Goal: Information Seeking & Learning: Learn about a topic

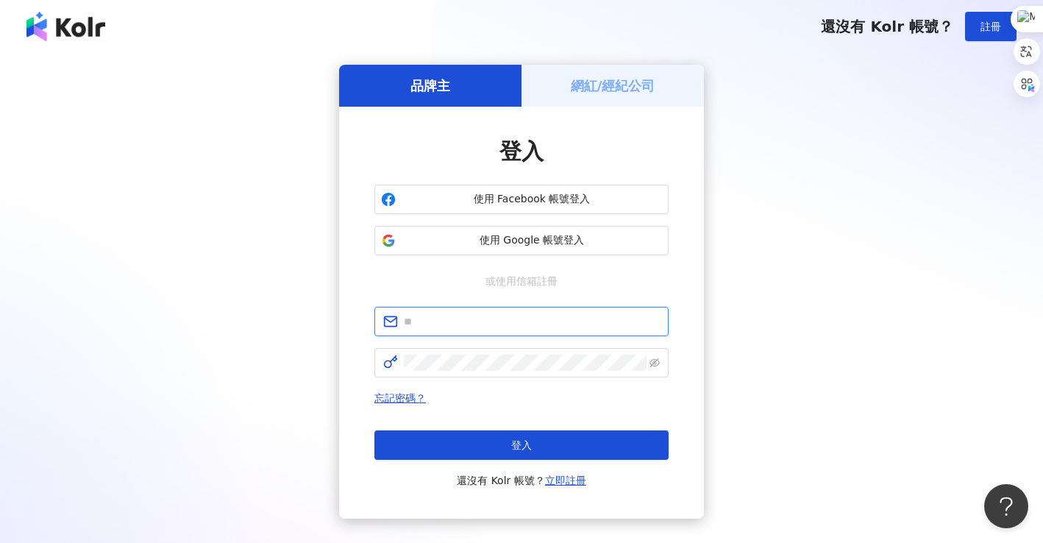
click at [487, 322] on input "text" at bounding box center [532, 321] width 256 height 16
type input "**********"
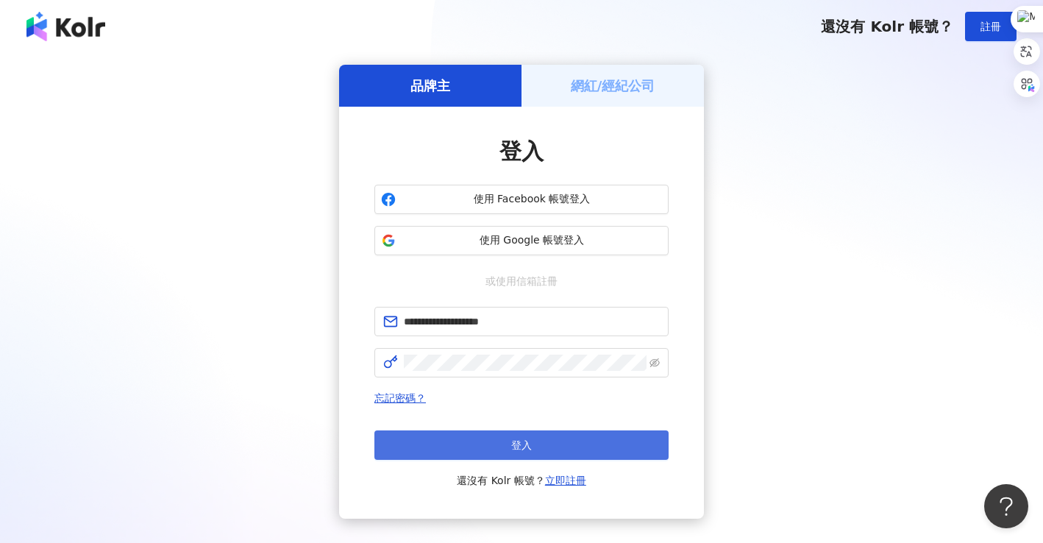
click at [532, 446] on button "登入" at bounding box center [521, 444] width 294 height 29
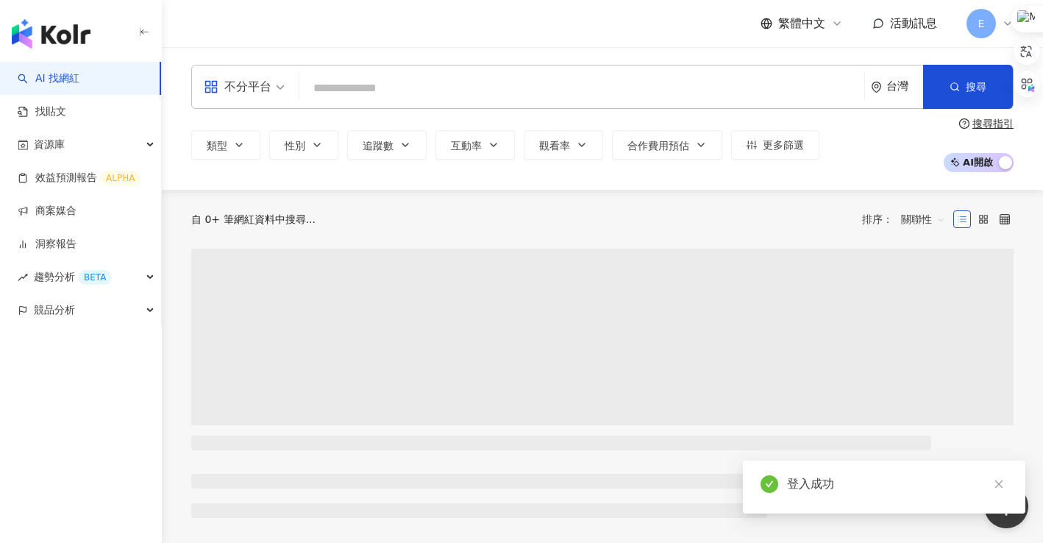
click at [347, 90] on input "search" at bounding box center [581, 88] width 553 height 28
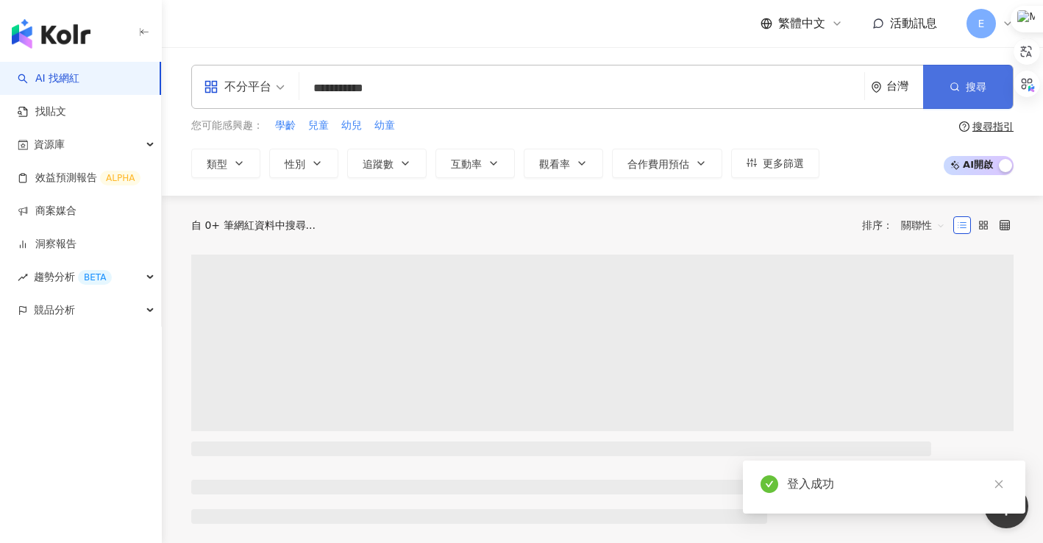
type input "**********"
click at [951, 95] on button "搜尋" at bounding box center [968, 87] width 90 height 44
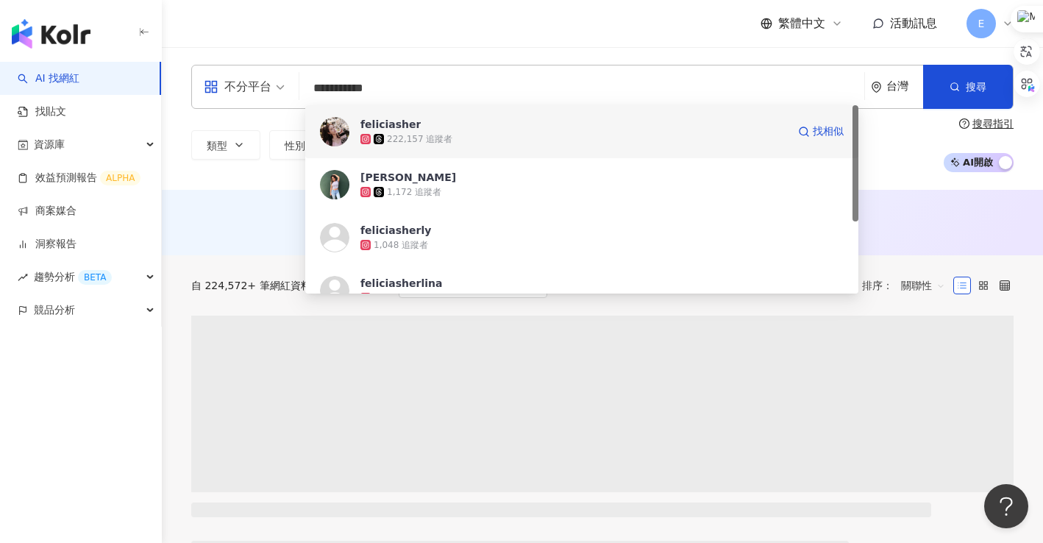
click at [400, 128] on div "feliciasher" at bounding box center [390, 124] width 60 height 15
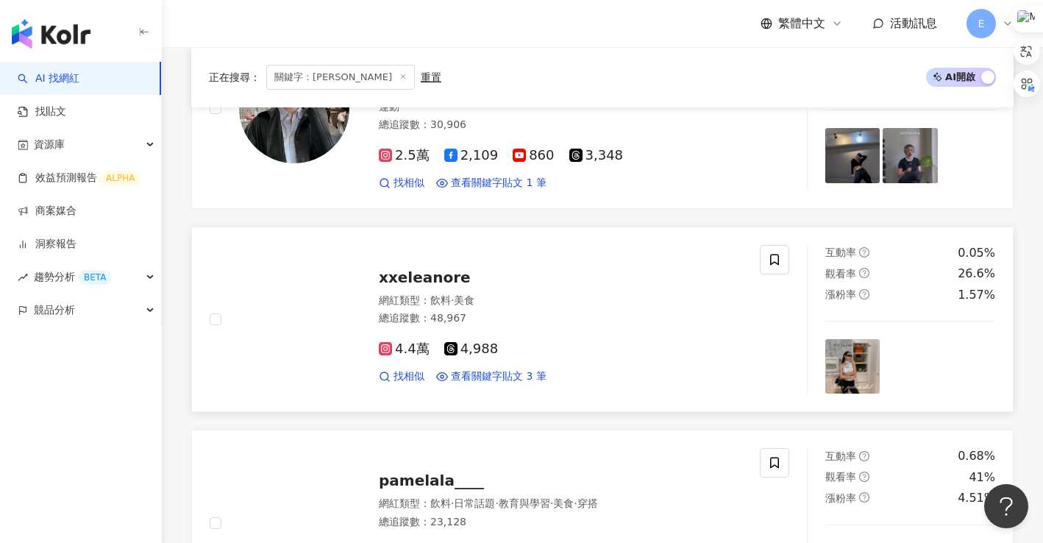
scroll to position [1030, 0]
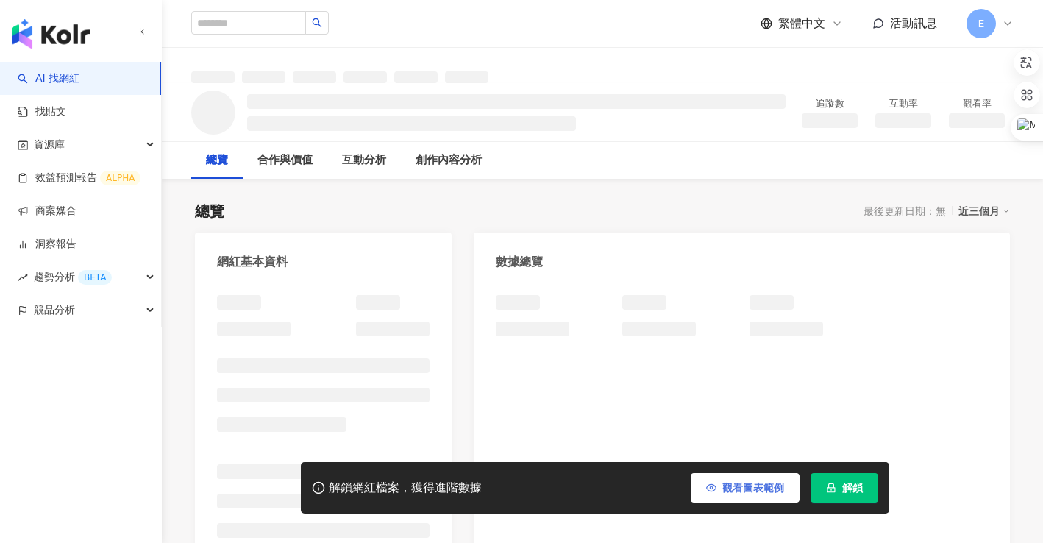
click at [847, 486] on span "解鎖" at bounding box center [852, 488] width 21 height 12
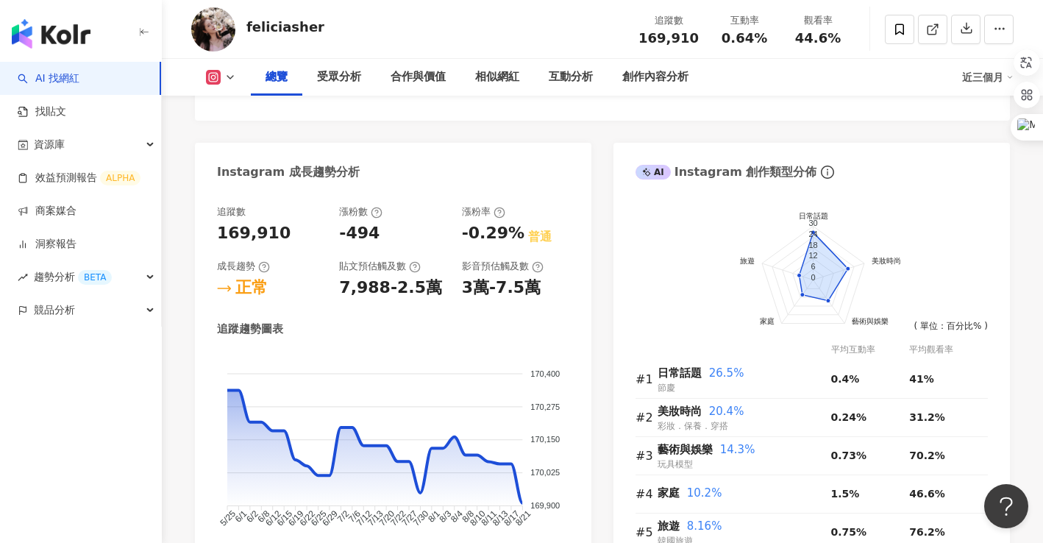
scroll to position [463, 0]
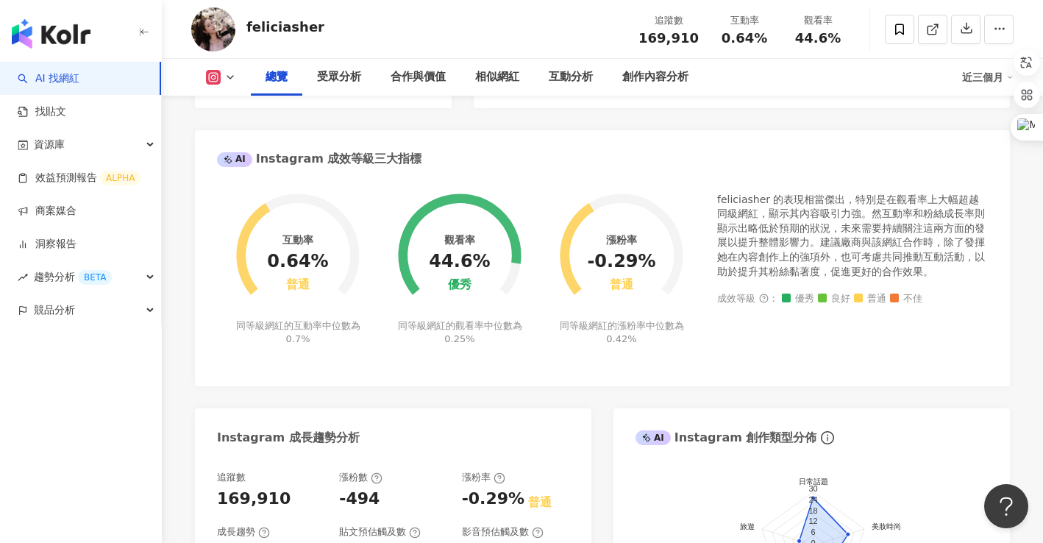
click at [537, 40] on div "feliciasher 追蹤數 169,910 互動率 0.64% 觀看率 44.6%" at bounding box center [602, 29] width 881 height 58
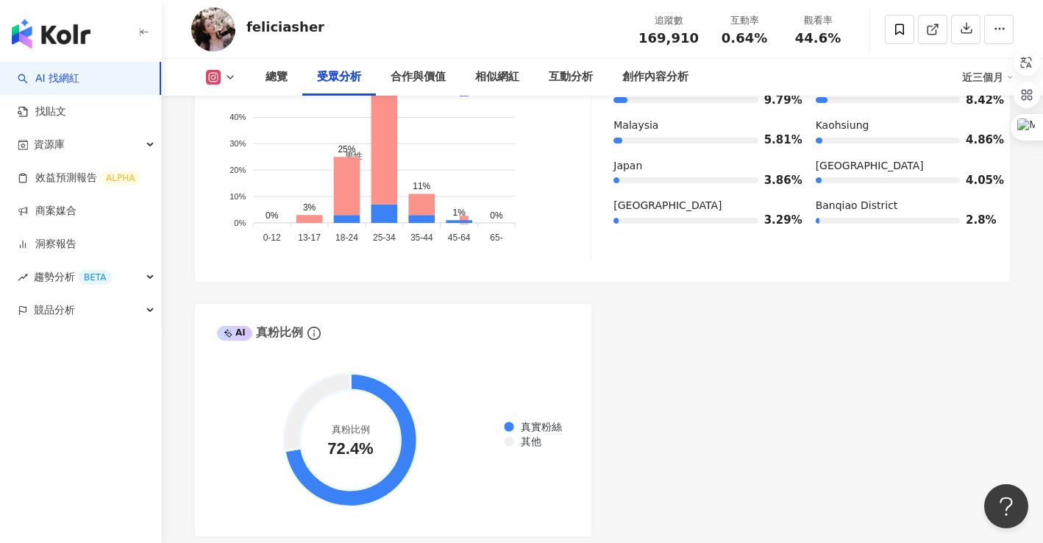
scroll to position [1640, 0]
